Goal: Transaction & Acquisition: Purchase product/service

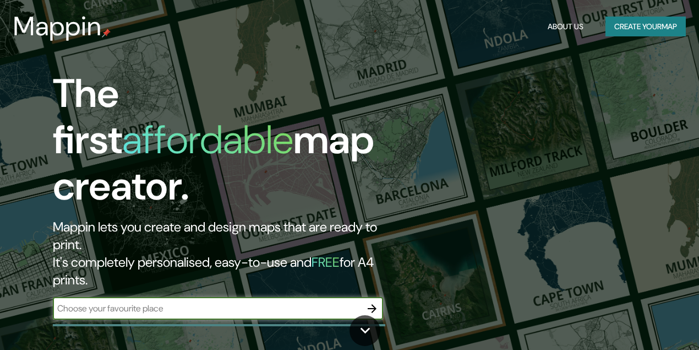
click at [197, 302] on input "text" at bounding box center [207, 308] width 308 height 13
click at [635, 29] on button "Create your map" at bounding box center [646, 27] width 80 height 20
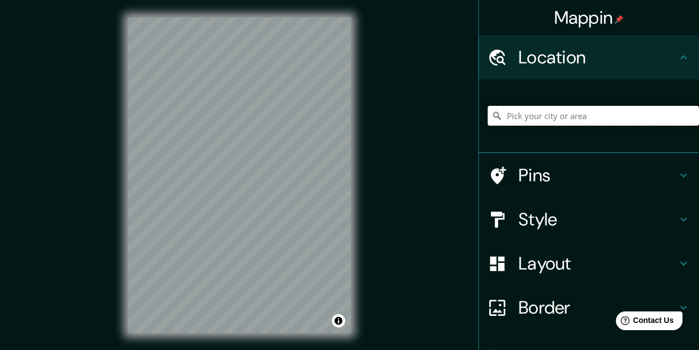
click at [523, 119] on input "Pick your city or area" at bounding box center [593, 116] width 211 height 20
paste input "-32.87623148083546, -68.84566336290041"
click at [553, 214] on h4 "Style" at bounding box center [598, 219] width 159 height 22
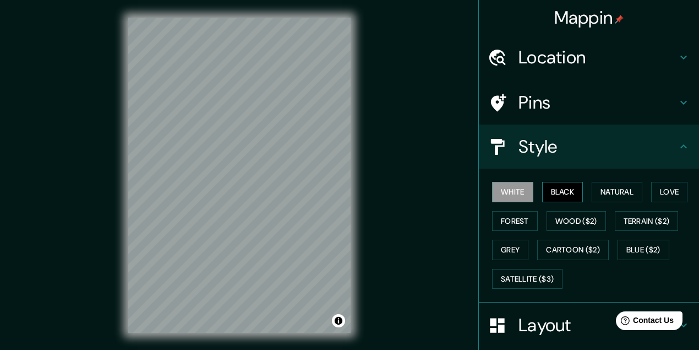
click at [569, 187] on button "Black" at bounding box center [562, 192] width 41 height 20
click at [609, 192] on button "Natural" at bounding box center [617, 192] width 51 height 20
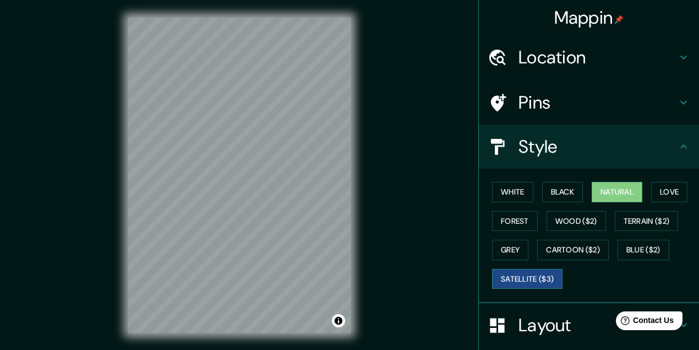
click at [517, 275] on button "Satellite ($3)" at bounding box center [527, 279] width 70 height 20
click at [200, 349] on div "© Mapbox © OpenStreetMap Improve this map © Maxar" at bounding box center [240, 175] width 258 height 350
click at [504, 194] on button "White" at bounding box center [512, 192] width 41 height 20
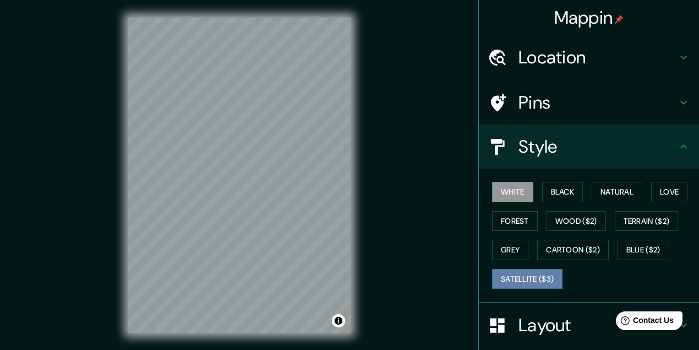
click at [529, 279] on button "Satellite ($3)" at bounding box center [527, 279] width 70 height 20
click at [504, 191] on button "White" at bounding box center [512, 192] width 41 height 20
click at [557, 64] on h4 "Location" at bounding box center [598, 57] width 159 height 22
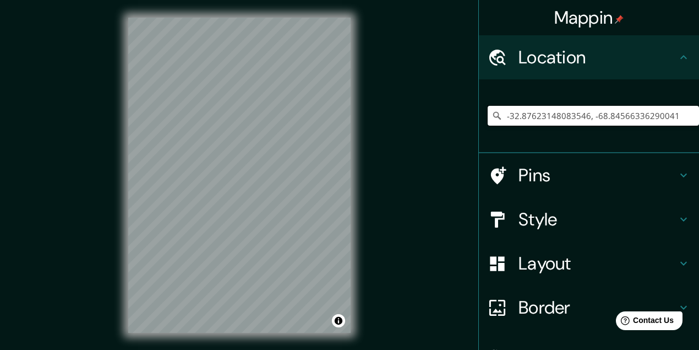
click at [551, 115] on input "-32.87623148083546, -68.84566336290041" at bounding box center [593, 116] width 211 height 20
click at [259, 164] on div "Mappin Location [GEOGRAPHIC_DATA] No results found Pins Style Layout Border Cho…" at bounding box center [349, 184] width 699 height 368
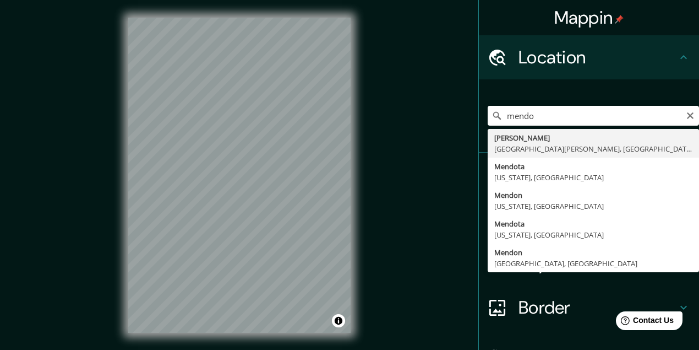
type input "[GEOGRAPHIC_DATA], [GEOGRAPHIC_DATA][PERSON_NAME], [GEOGRAPHIC_DATA]"
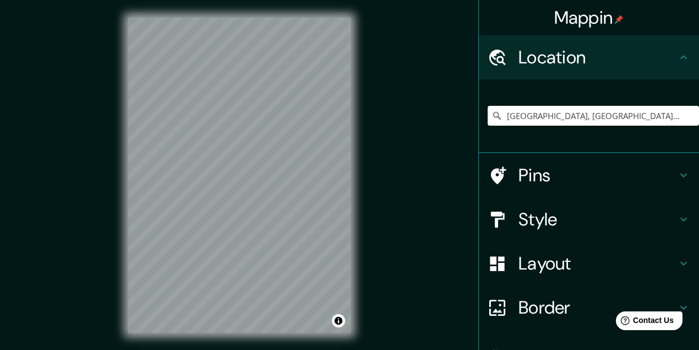
click at [533, 221] on h4 "Style" at bounding box center [598, 219] width 159 height 22
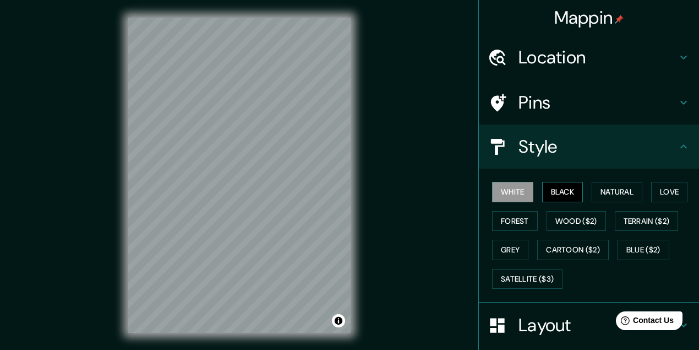
click at [556, 192] on button "Black" at bounding box center [562, 192] width 41 height 20
click at [619, 183] on button "Natural" at bounding box center [617, 192] width 51 height 20
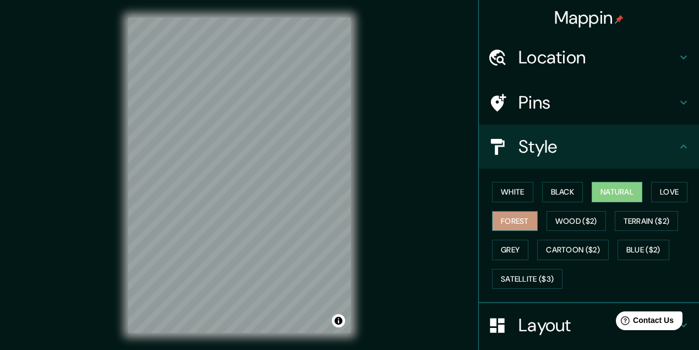
click at [513, 225] on button "Forest" at bounding box center [515, 221] width 46 height 20
click at [584, 226] on button "Wood ($2)" at bounding box center [576, 221] width 59 height 20
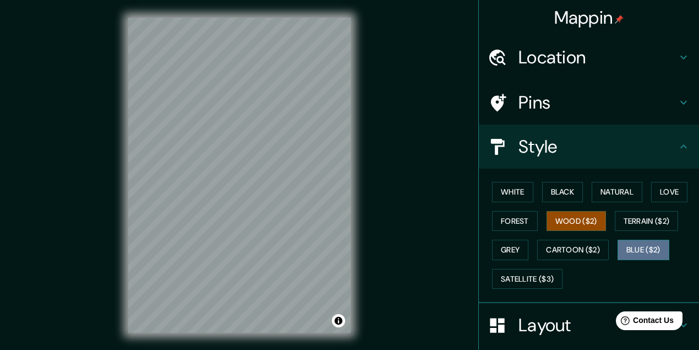
click at [635, 244] on button "Blue ($2)" at bounding box center [644, 250] width 52 height 20
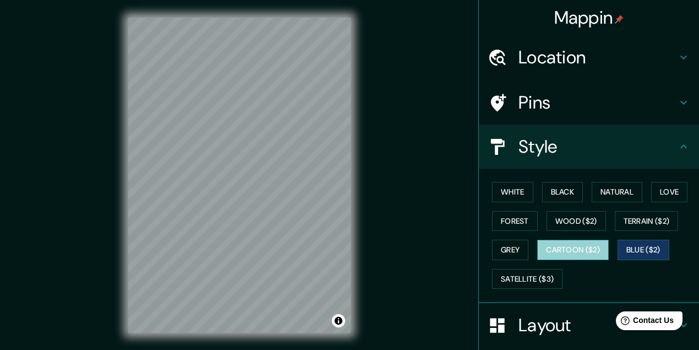
click at [592, 248] on button "Cartoon ($2)" at bounding box center [573, 250] width 72 height 20
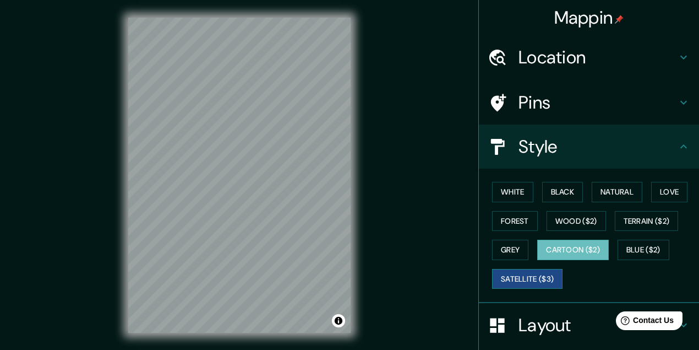
click at [525, 283] on button "Satellite ($3)" at bounding box center [527, 279] width 70 height 20
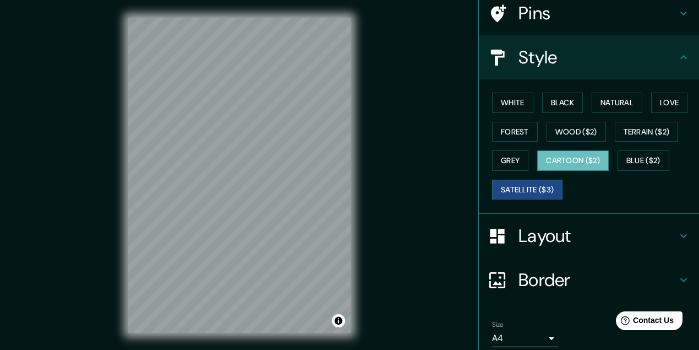
scroll to position [131, 0]
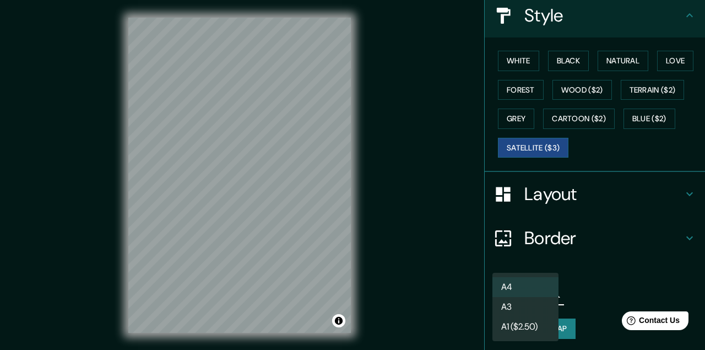
click at [501, 291] on body "Mappin Location [GEOGRAPHIC_DATA], [GEOGRAPHIC_DATA][PERSON_NAME], [GEOGRAPHIC_…" at bounding box center [352, 175] width 705 height 350
click at [507, 307] on li "A3" at bounding box center [525, 307] width 66 height 20
type input "a4"
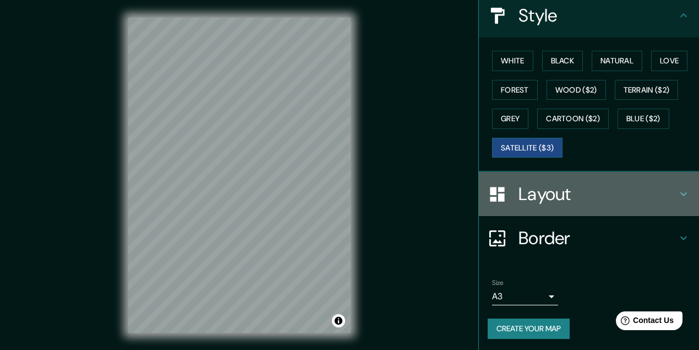
click at [543, 196] on h4 "Layout" at bounding box center [598, 194] width 159 height 22
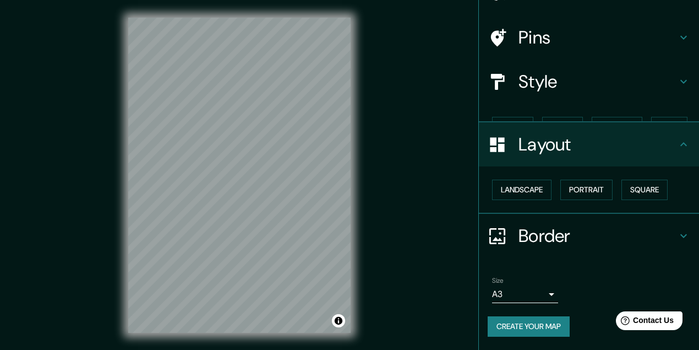
scroll to position [45, 0]
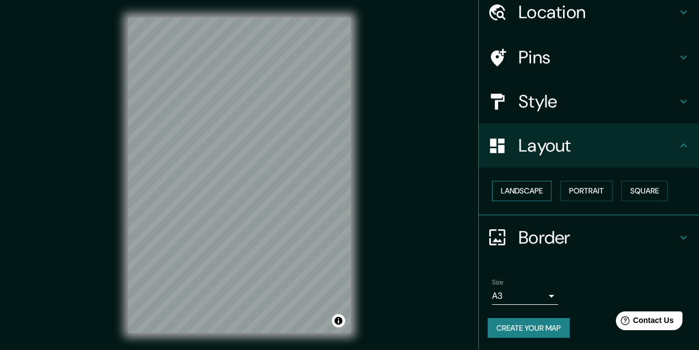
click at [529, 187] on button "Landscape" at bounding box center [521, 191] width 59 height 20
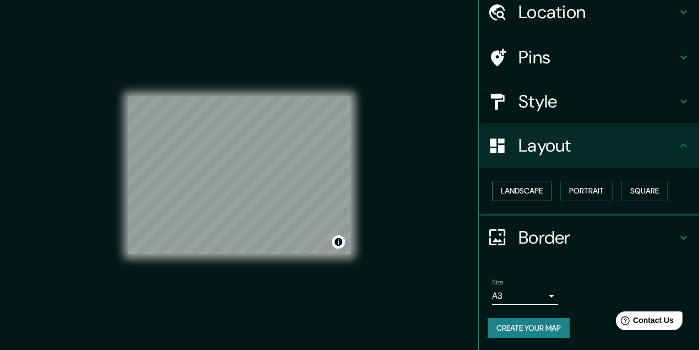
scroll to position [0, 0]
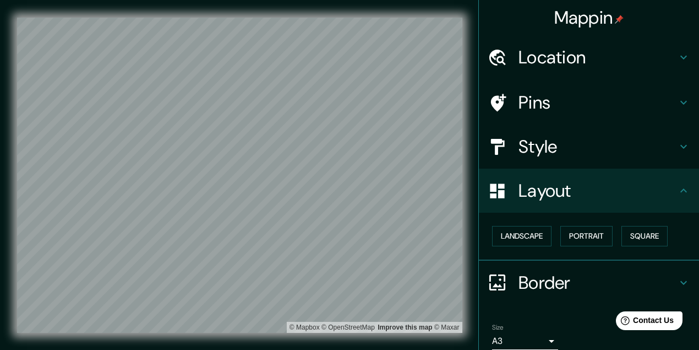
click at [557, 97] on h4 "Pins" at bounding box center [598, 102] width 159 height 22
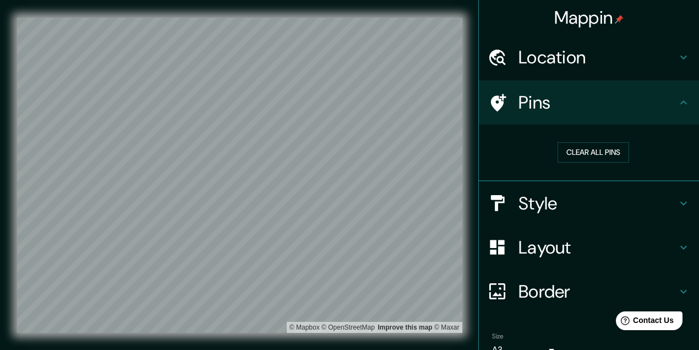
click at [539, 203] on h4 "Style" at bounding box center [598, 203] width 159 height 22
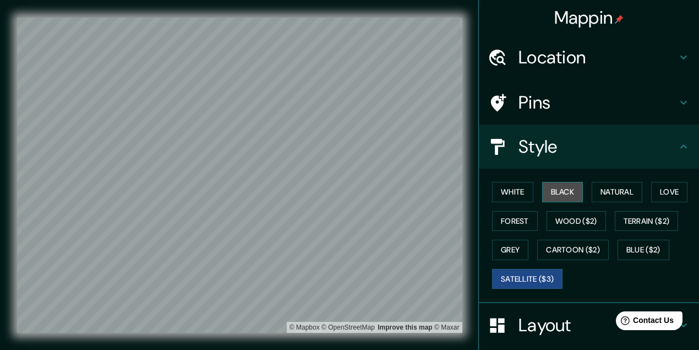
click at [568, 191] on button "Black" at bounding box center [562, 192] width 41 height 20
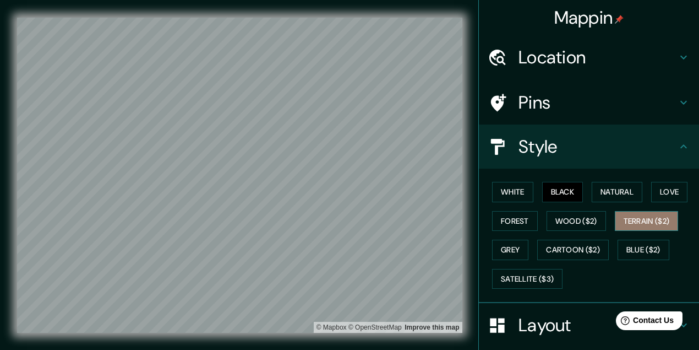
click at [633, 219] on button "Terrain ($2)" at bounding box center [647, 221] width 64 height 20
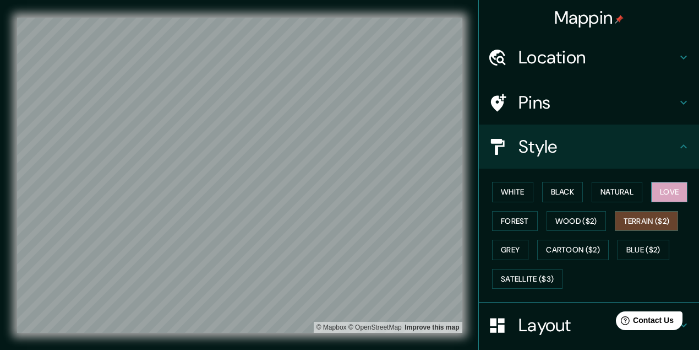
click at [675, 188] on button "Love" at bounding box center [669, 192] width 36 height 20
click at [509, 219] on button "Forest" at bounding box center [515, 221] width 46 height 20
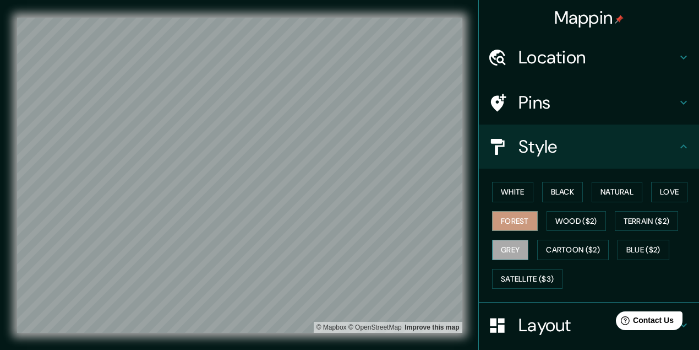
click at [514, 240] on button "Grey" at bounding box center [510, 250] width 36 height 20
click at [557, 224] on button "Wood ($2)" at bounding box center [576, 221] width 59 height 20
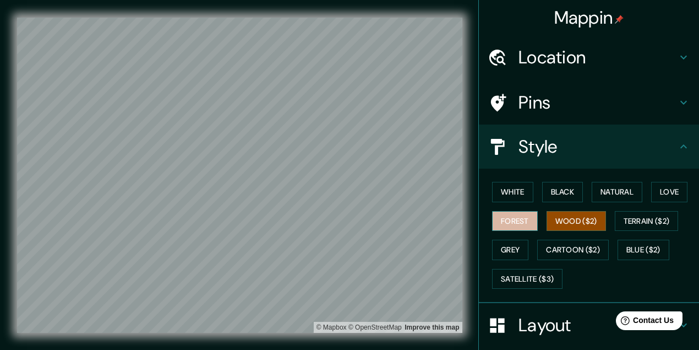
click at [528, 223] on button "Forest" at bounding box center [515, 221] width 46 height 20
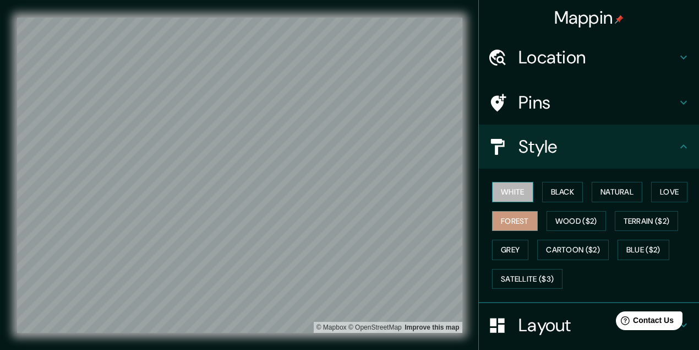
click at [507, 189] on button "White" at bounding box center [512, 192] width 41 height 20
click at [575, 188] on button "Black" at bounding box center [562, 192] width 41 height 20
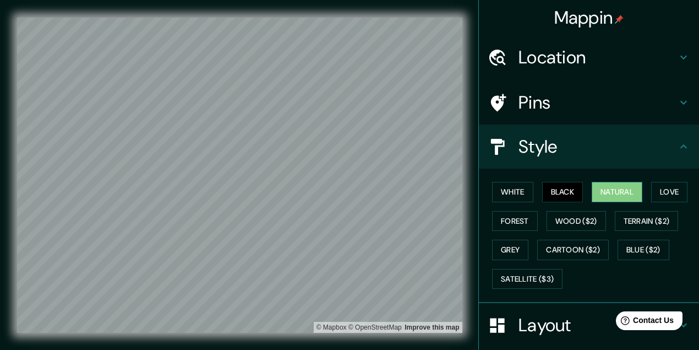
click at [600, 189] on button "Natural" at bounding box center [617, 192] width 51 height 20
click at [551, 193] on button "Black" at bounding box center [562, 192] width 41 height 20
click at [542, 193] on button "Black" at bounding box center [562, 192] width 41 height 20
click at [516, 193] on button "White" at bounding box center [512, 192] width 41 height 20
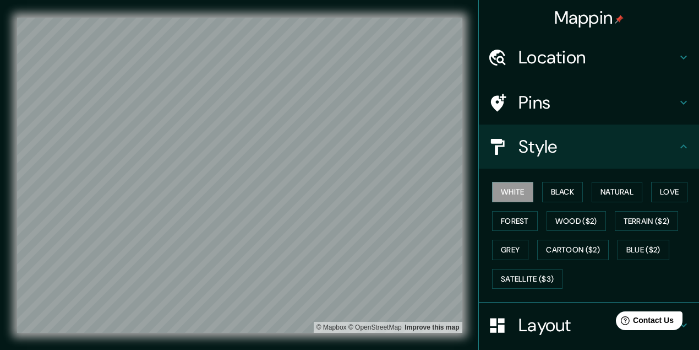
click at [534, 188] on div "White Black Natural Love Forest Wood ($2) Terrain ($2) Grey Cartoon ($2) Blue (…" at bounding box center [593, 235] width 211 height 116
click at [550, 189] on button "Black" at bounding box center [562, 192] width 41 height 20
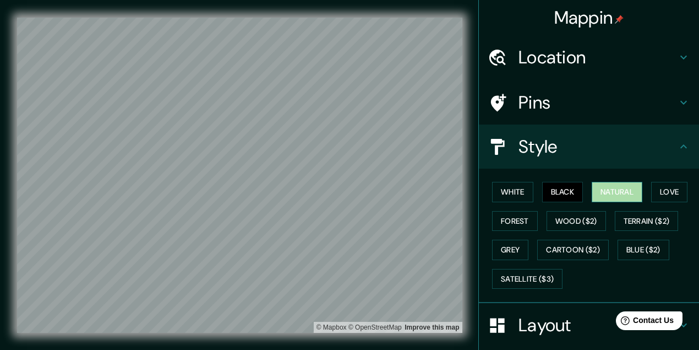
click at [617, 195] on button "Natural" at bounding box center [617, 192] width 51 height 20
click at [658, 196] on button "Love" at bounding box center [669, 192] width 36 height 20
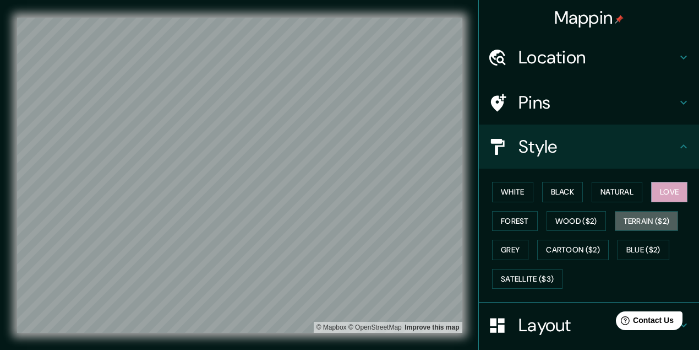
drag, startPoint x: 632, startPoint y: 214, endPoint x: 602, endPoint y: 214, distance: 29.7
click at [632, 214] on button "Terrain ($2)" at bounding box center [647, 221] width 64 height 20
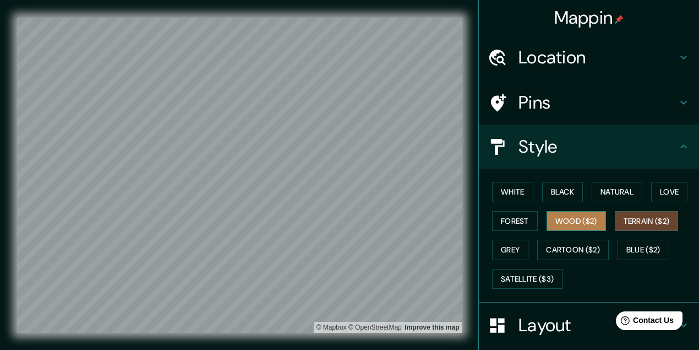
click at [570, 216] on button "Wood ($2)" at bounding box center [576, 221] width 59 height 20
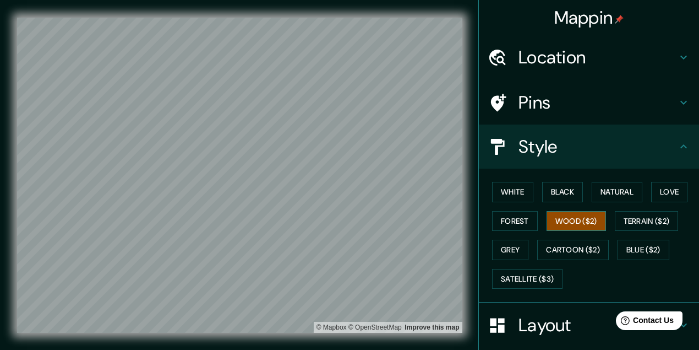
click at [583, 224] on button "Wood ($2)" at bounding box center [576, 221] width 59 height 20
click at [630, 218] on button "Terrain ($2)" at bounding box center [647, 221] width 64 height 20
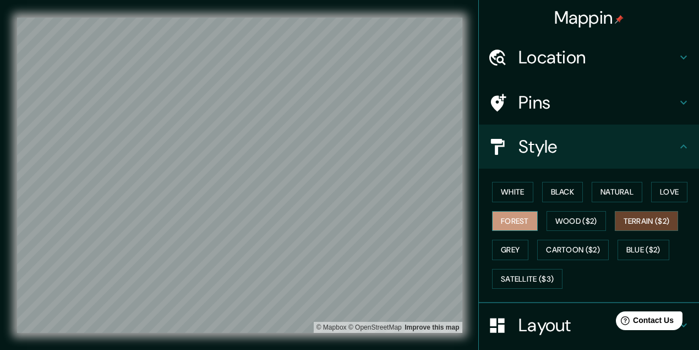
click at [529, 220] on button "Forest" at bounding box center [515, 221] width 46 height 20
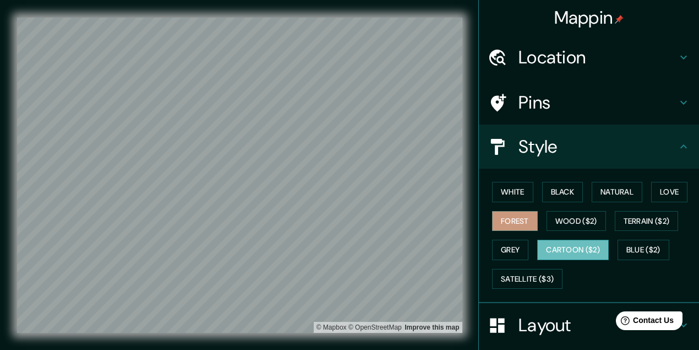
click at [537, 246] on button "Cartoon ($2)" at bounding box center [573, 250] width 72 height 20
click at [521, 247] on button "Grey" at bounding box center [510, 250] width 36 height 20
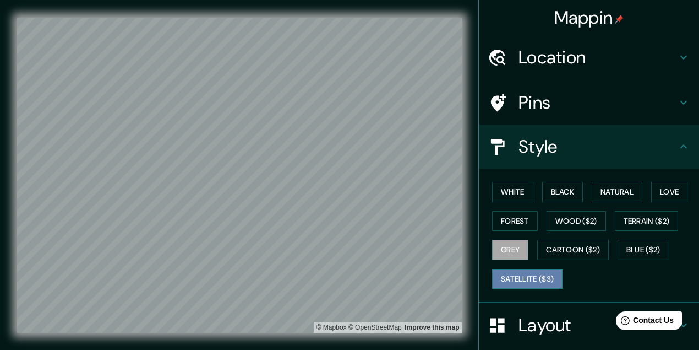
click at [521, 270] on button "Satellite ($3)" at bounding box center [527, 279] width 70 height 20
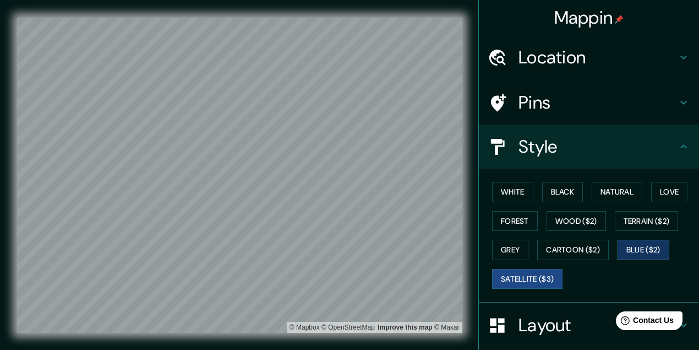
click at [618, 246] on button "Blue ($2)" at bounding box center [644, 250] width 52 height 20
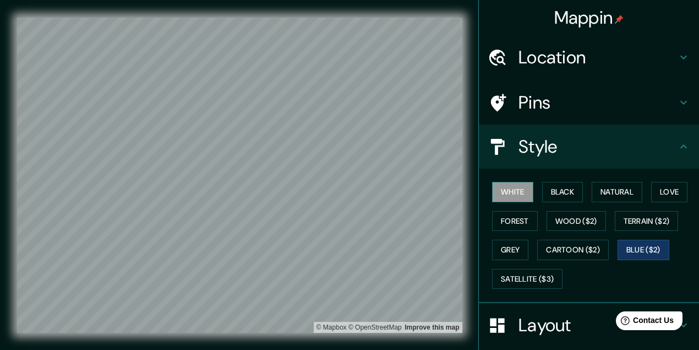
click at [501, 186] on button "White" at bounding box center [512, 192] width 41 height 20
